Goal: Transaction & Acquisition: Purchase product/service

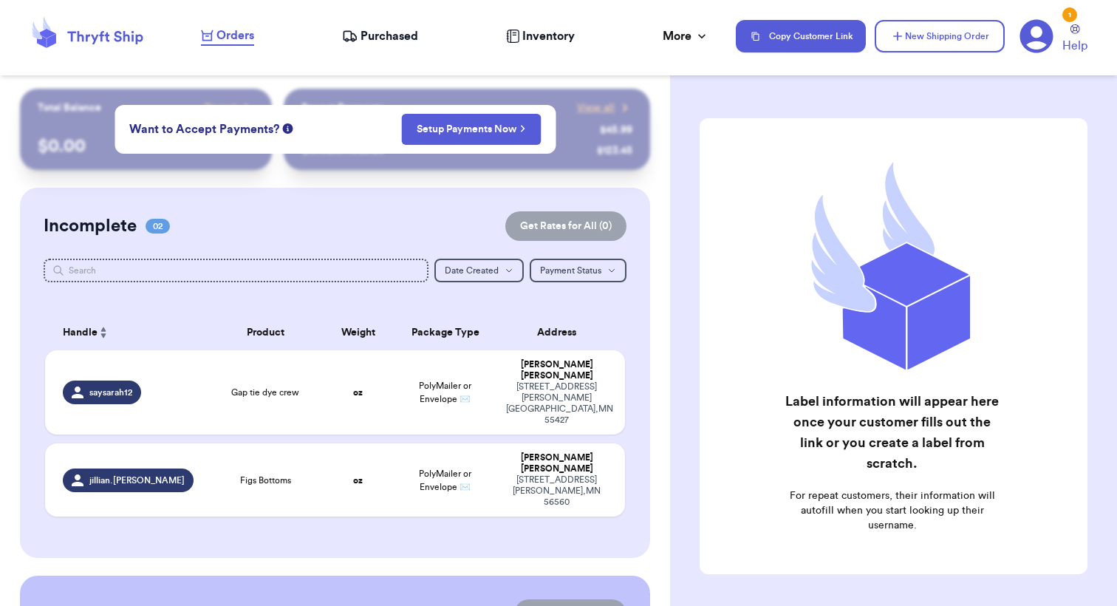
click at [377, 38] on span "Purchased" at bounding box center [389, 36] width 58 height 18
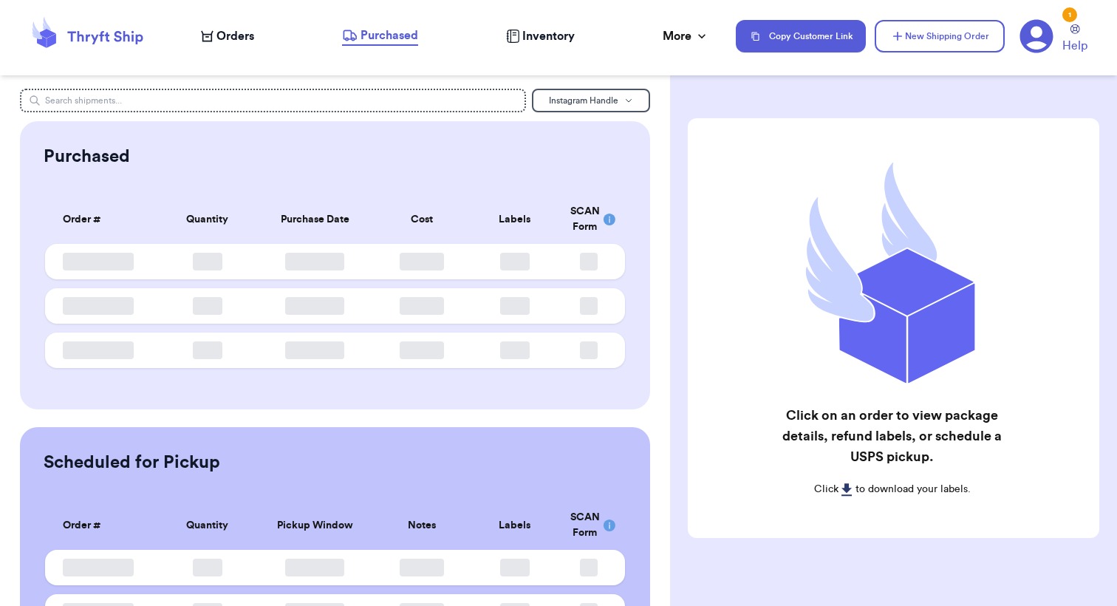
click at [242, 38] on span "Orders" at bounding box center [235, 36] width 38 height 18
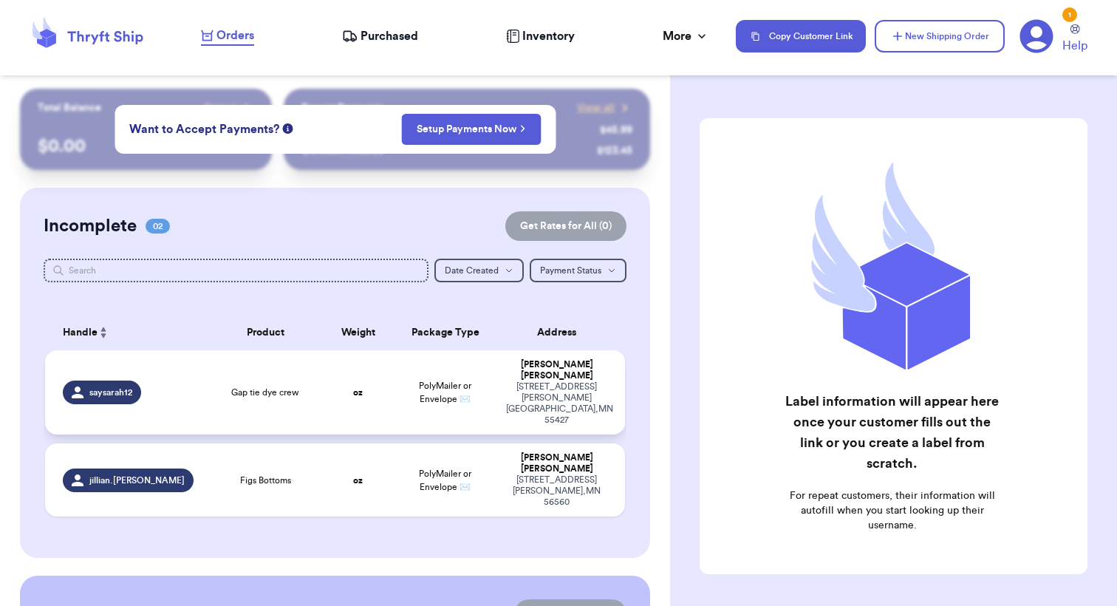
click at [371, 377] on td "oz" at bounding box center [357, 392] width 69 height 84
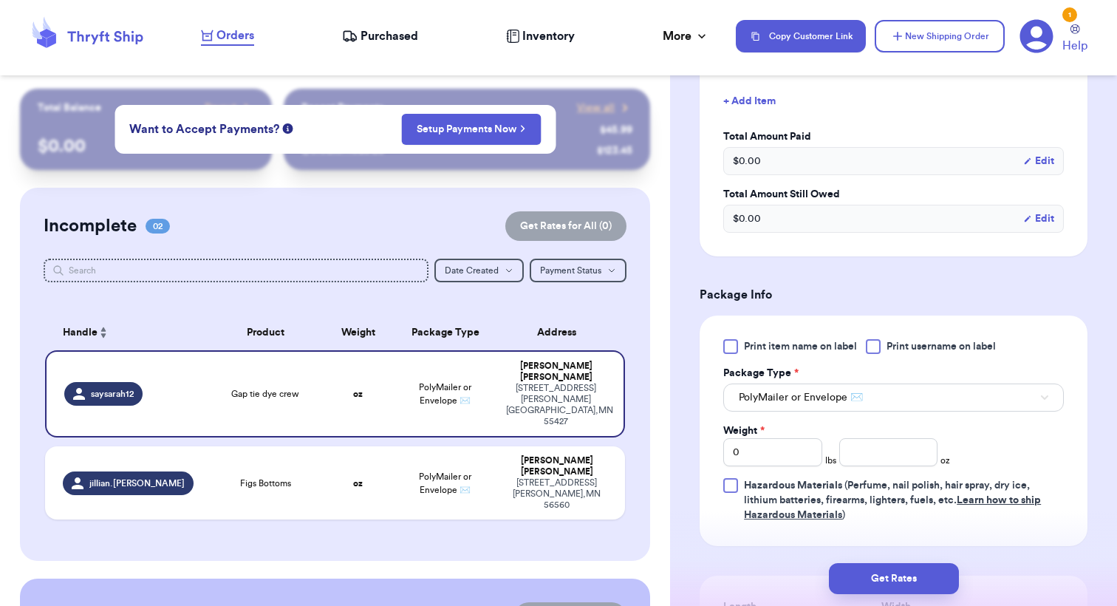
scroll to position [455, 0]
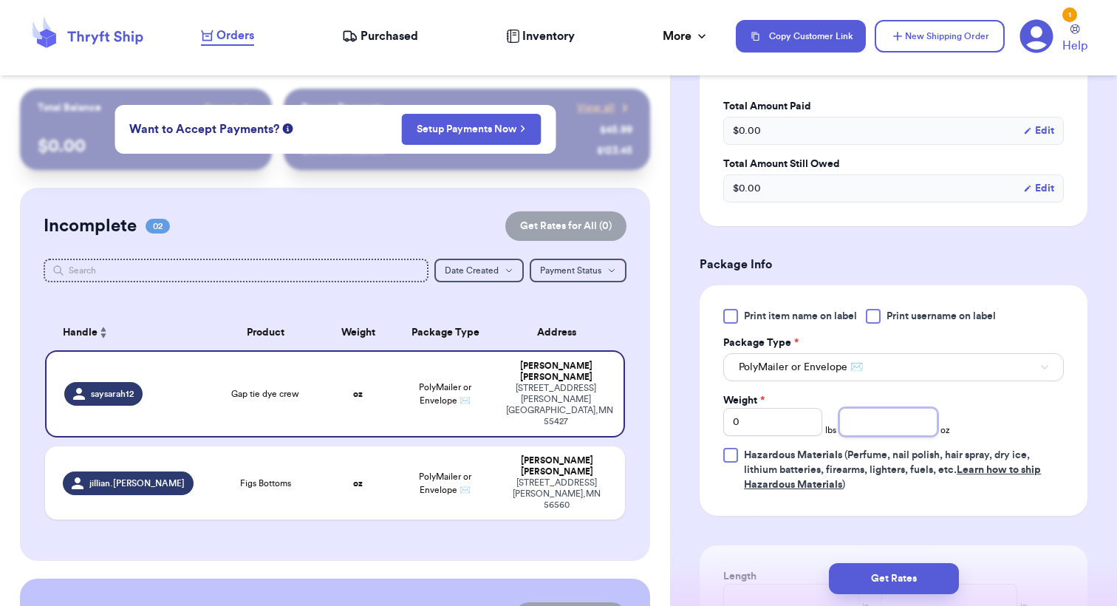
click at [902, 430] on input "number" at bounding box center [888, 422] width 99 height 28
type input "15"
click at [920, 575] on button "Get Rates" at bounding box center [894, 578] width 130 height 31
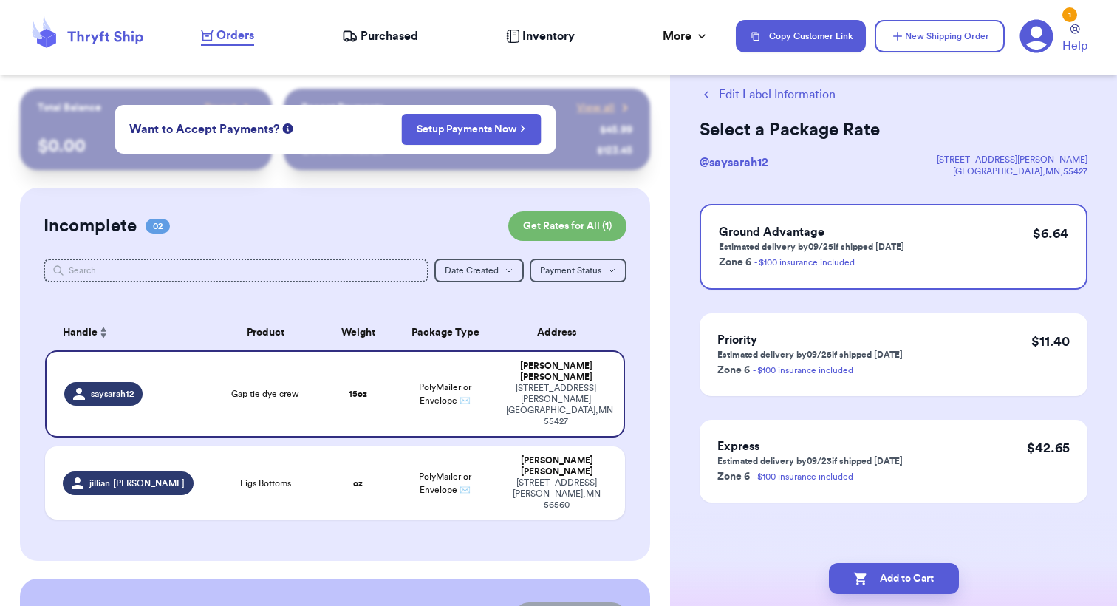
scroll to position [0, 0]
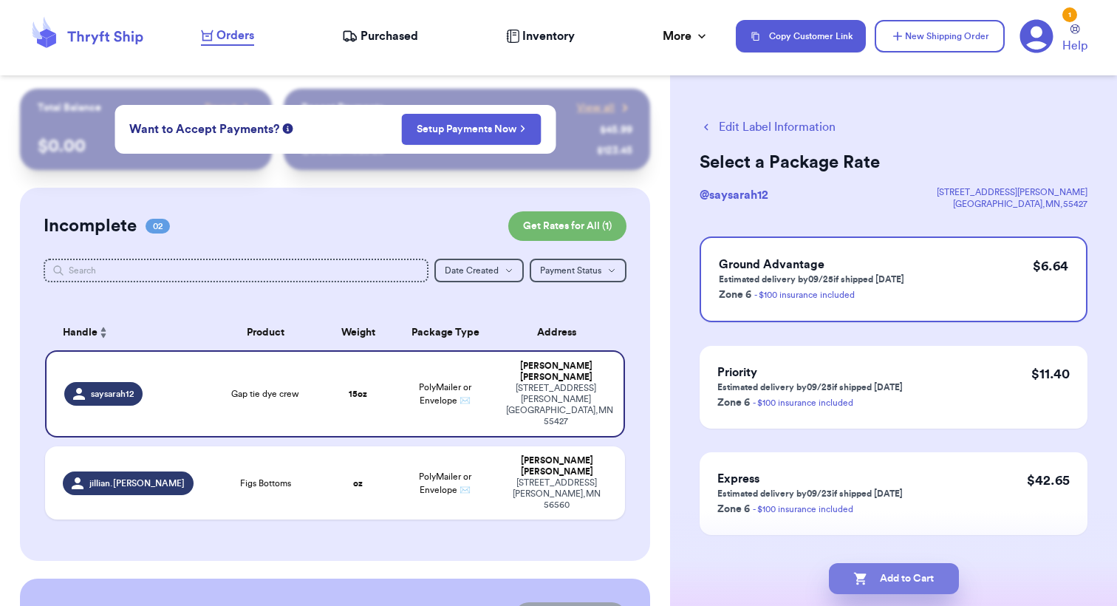
click at [919, 577] on button "Add to Cart" at bounding box center [894, 578] width 130 height 31
checkbox input "true"
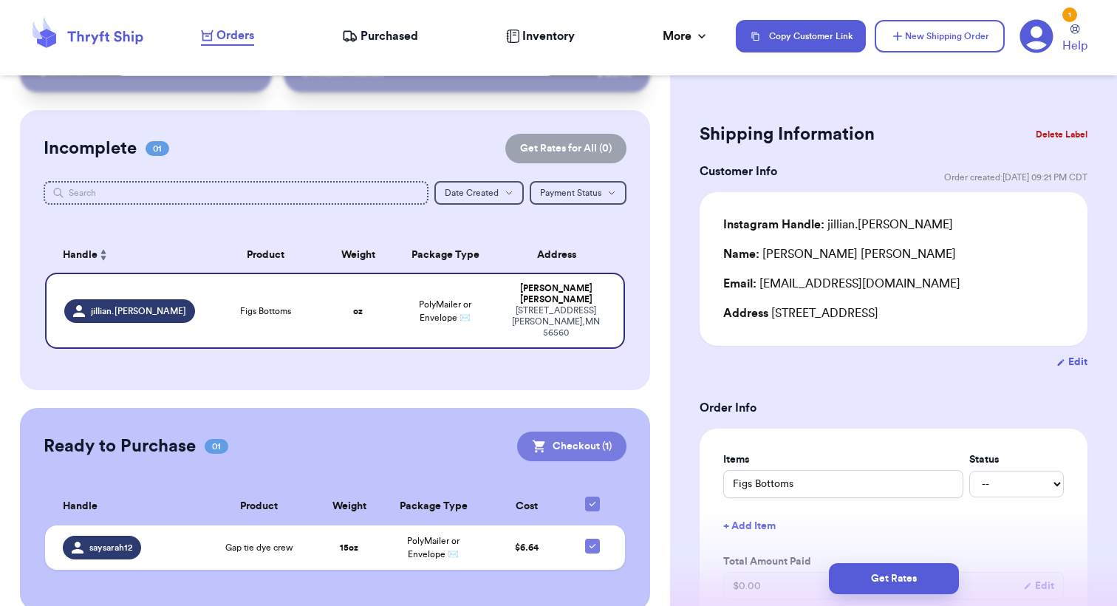
click at [571, 431] on button "Checkout ( 1 )" at bounding box center [571, 446] width 109 height 30
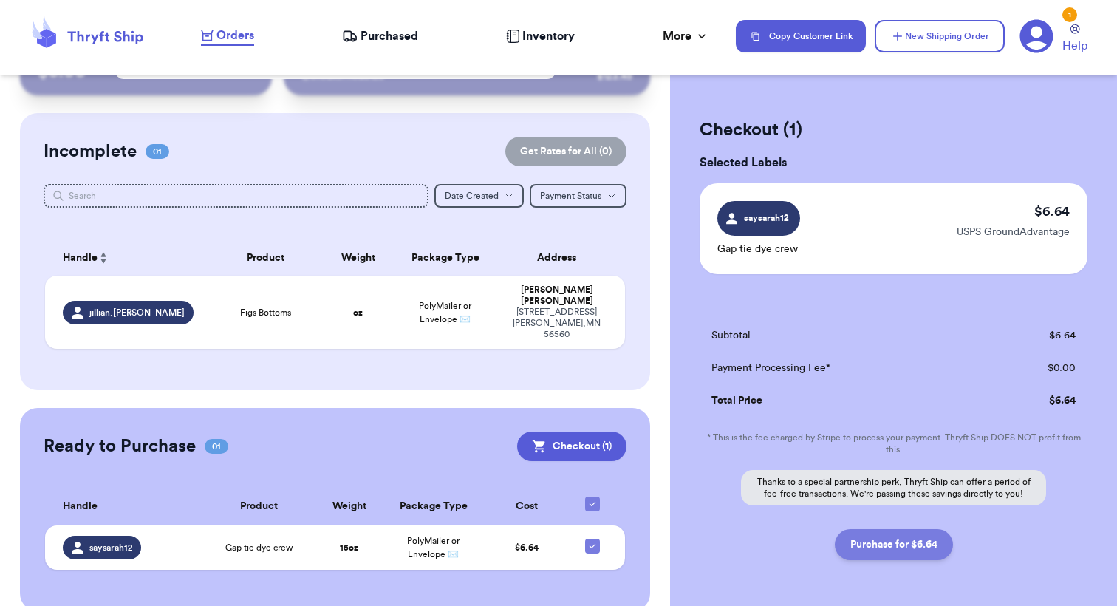
click at [880, 543] on button "Purchase for $6.64" at bounding box center [893, 544] width 118 height 31
checkbox input "false"
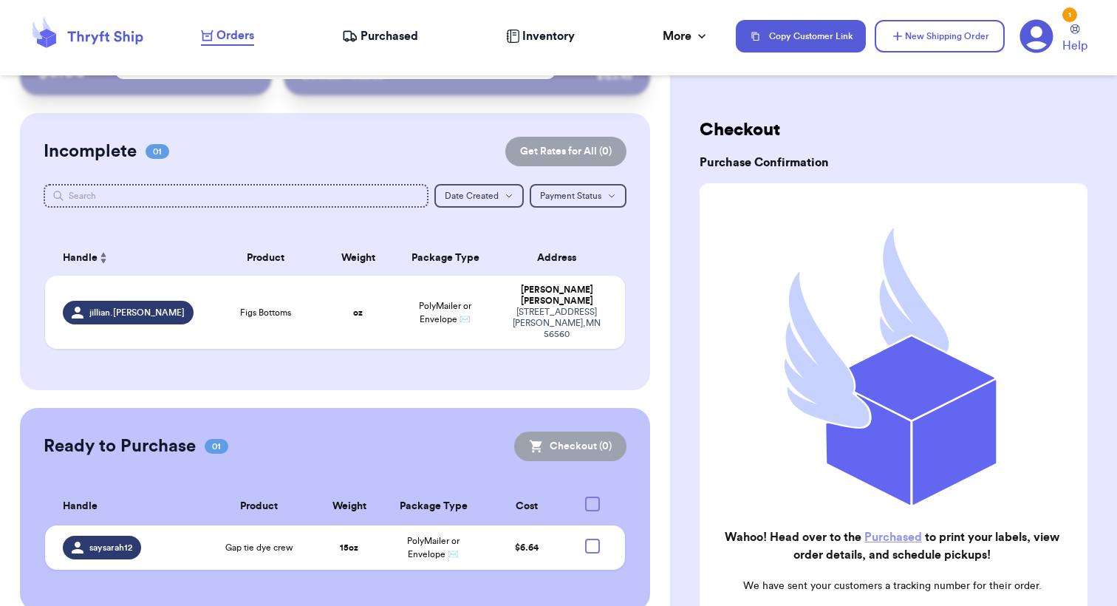
checkbox input "true"
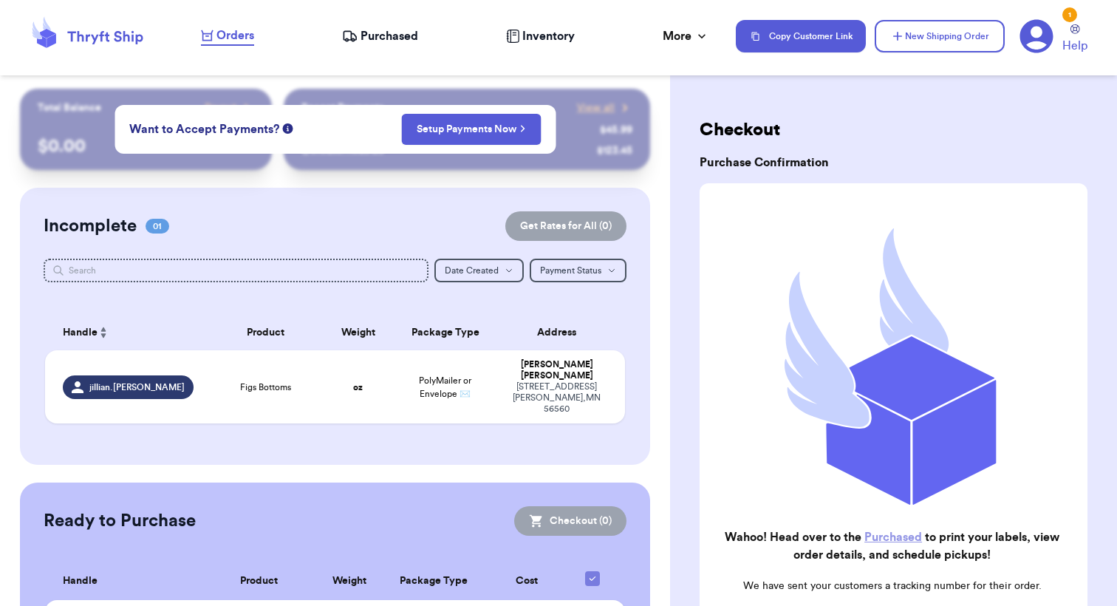
scroll to position [0, 0]
click at [402, 38] on span "Purchased" at bounding box center [389, 36] width 58 height 18
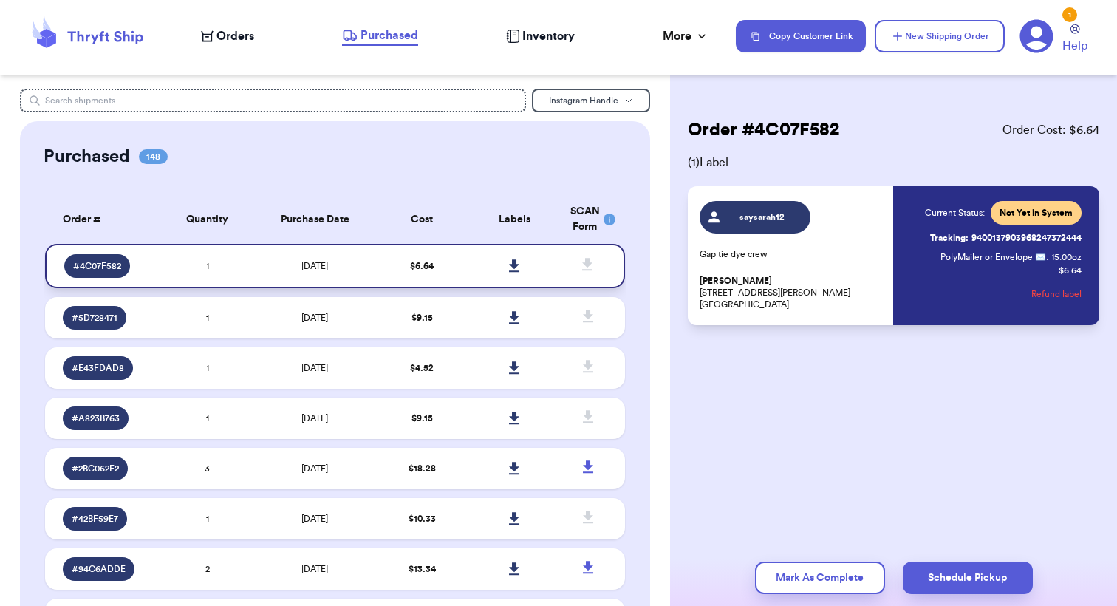
click at [511, 272] on icon at bounding box center [514, 265] width 10 height 13
